Goal: Information Seeking & Learning: Learn about a topic

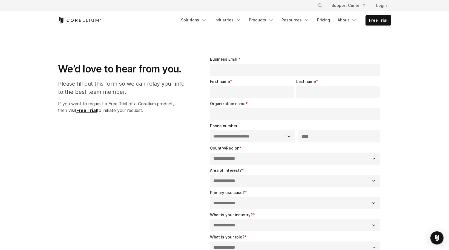
select select "**"
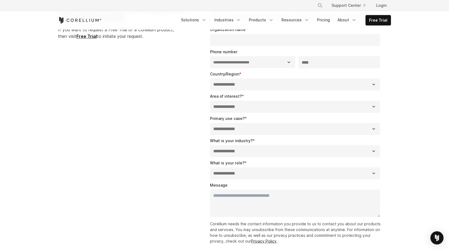
scroll to position [0, 0]
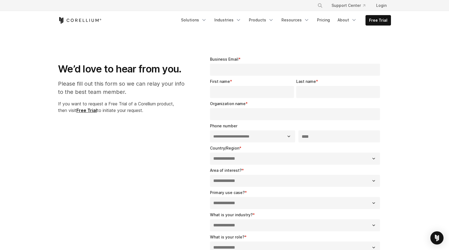
click at [87, 24] on div "Free Trial Solutions" at bounding box center [224, 20] width 333 height 19
click at [85, 19] on icon "Corellium Home" at bounding box center [80, 20] width 44 height 7
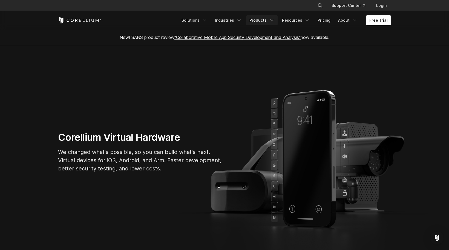
click at [264, 18] on link "Products" at bounding box center [262, 20] width 32 height 10
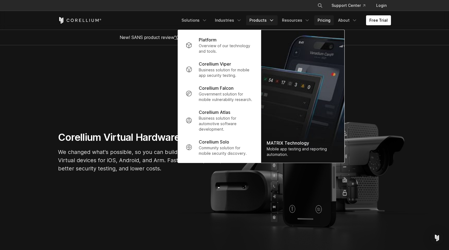
click at [323, 18] on link "Pricing" at bounding box center [324, 20] width 19 height 10
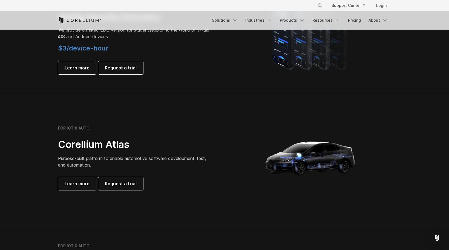
scroll to position [391, 0]
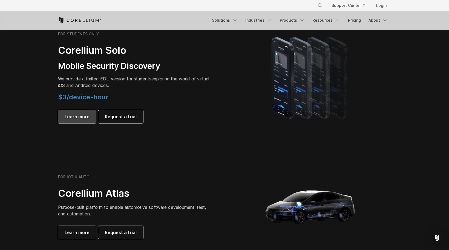
click at [76, 115] on span "Learn more" at bounding box center [77, 116] width 25 height 7
